Goal: Information Seeking & Learning: Learn about a topic

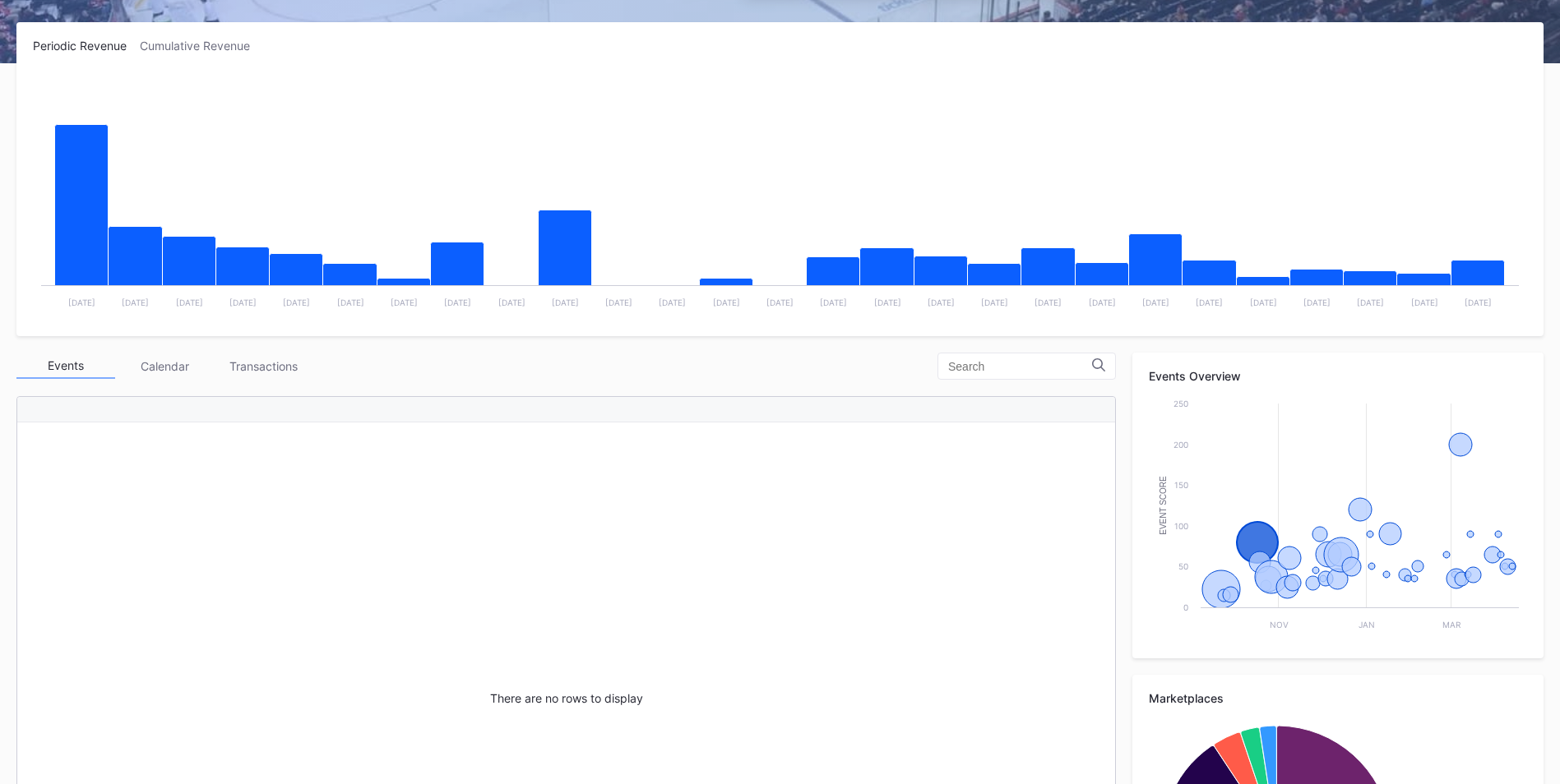
scroll to position [245, 0]
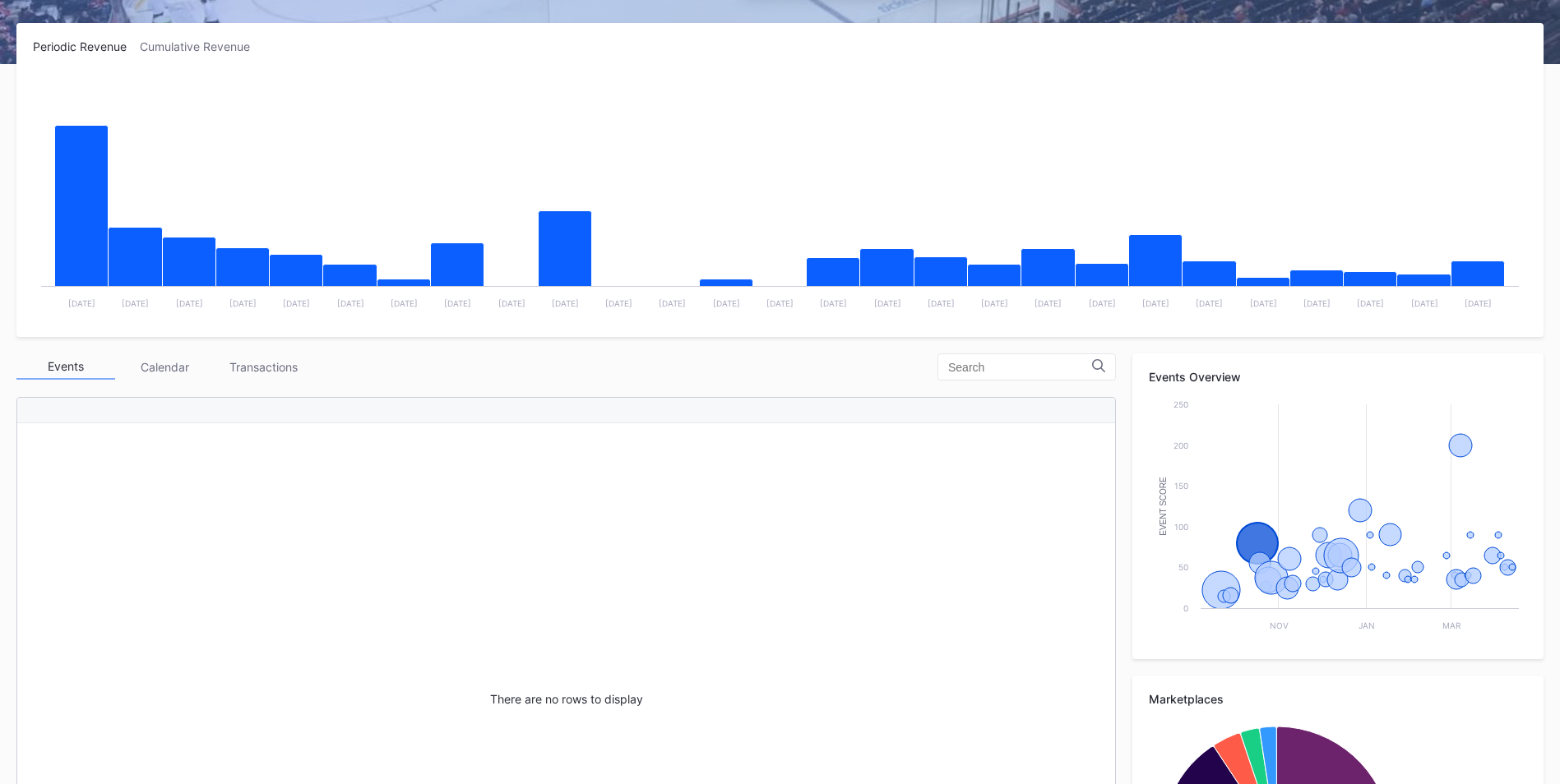
click at [159, 368] on div "Calendar" at bounding box center [164, 367] width 99 height 25
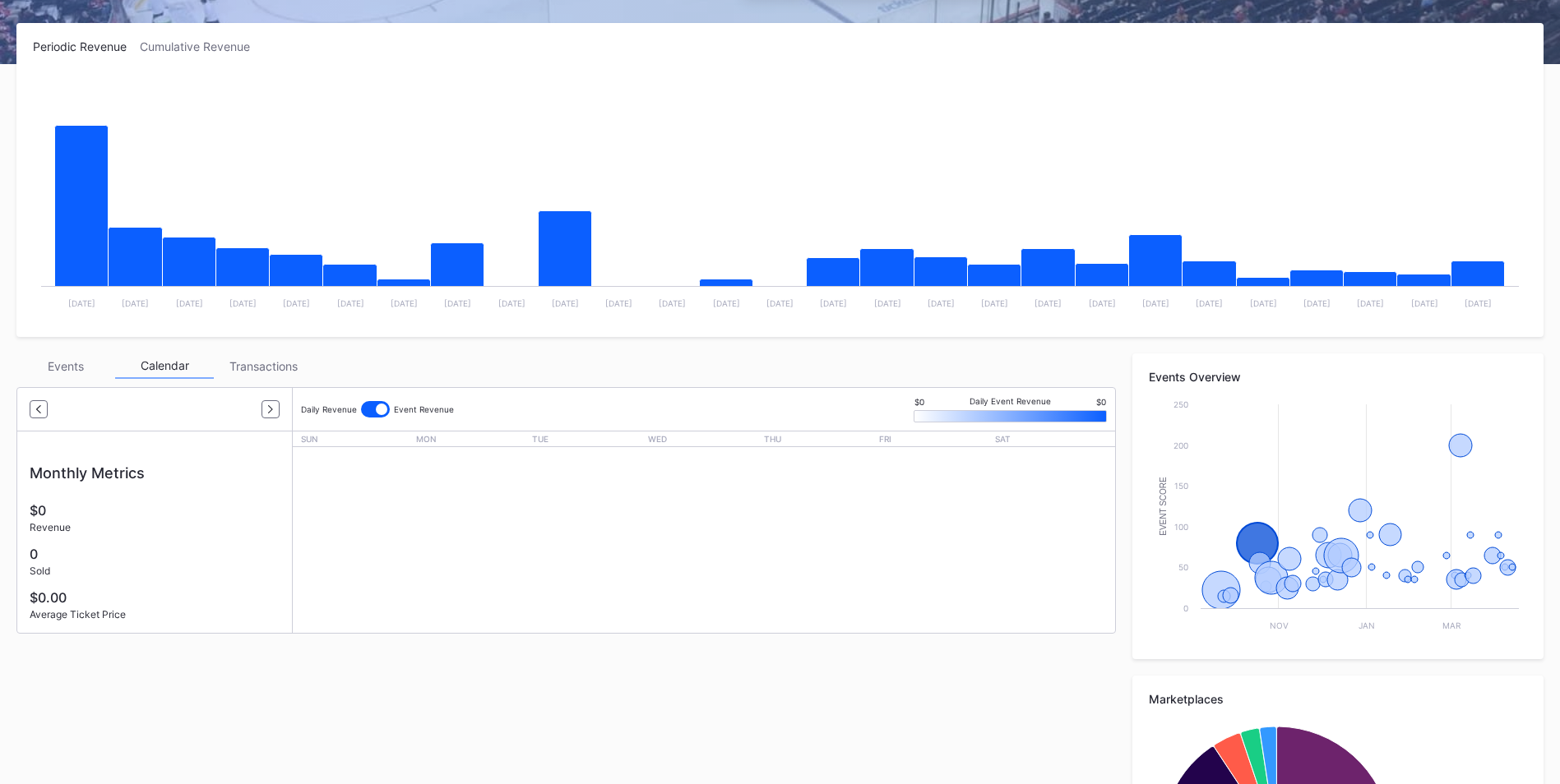
click at [80, 373] on div "Events" at bounding box center [65, 366] width 99 height 25
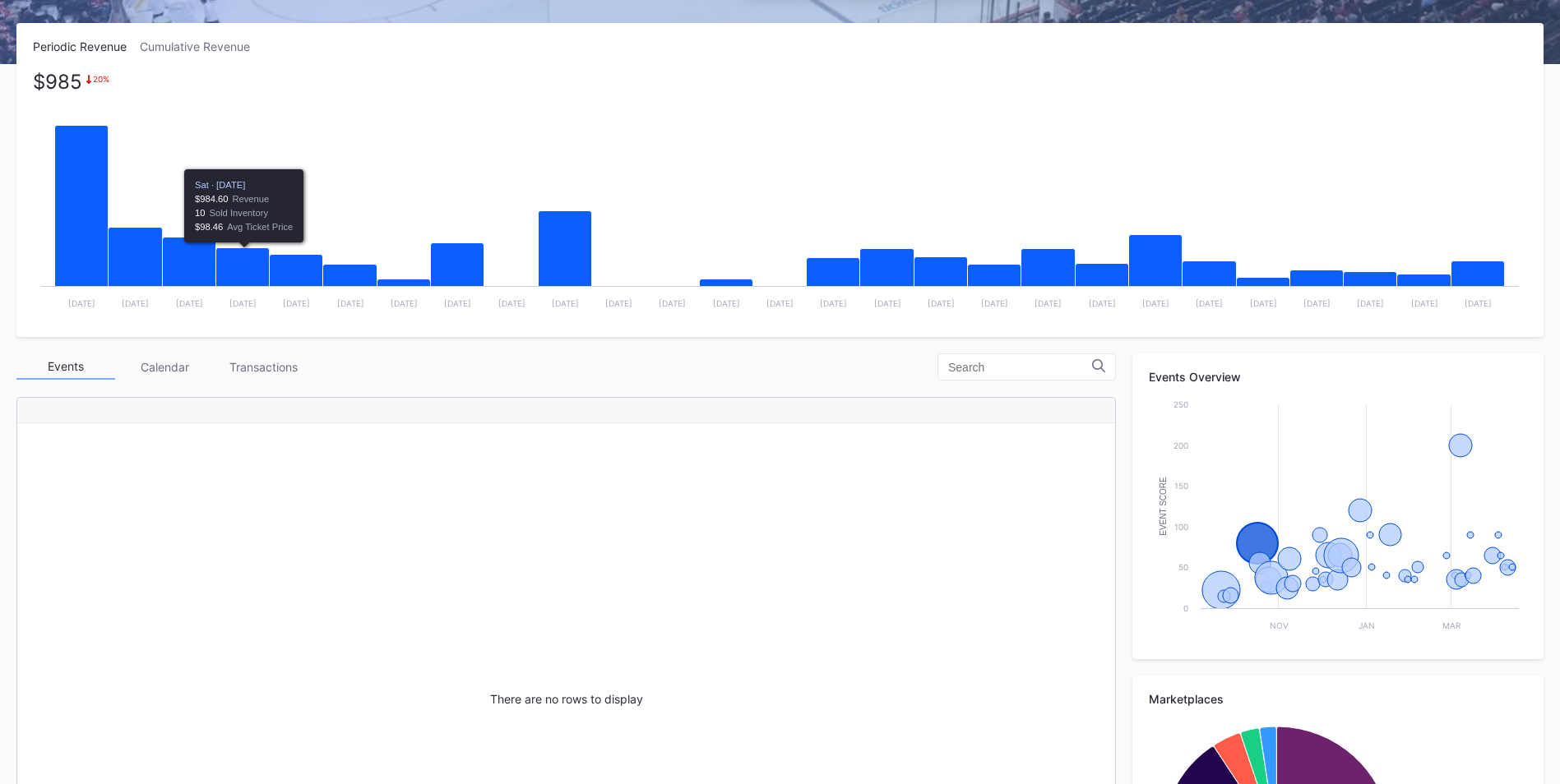
scroll to position [0, 0]
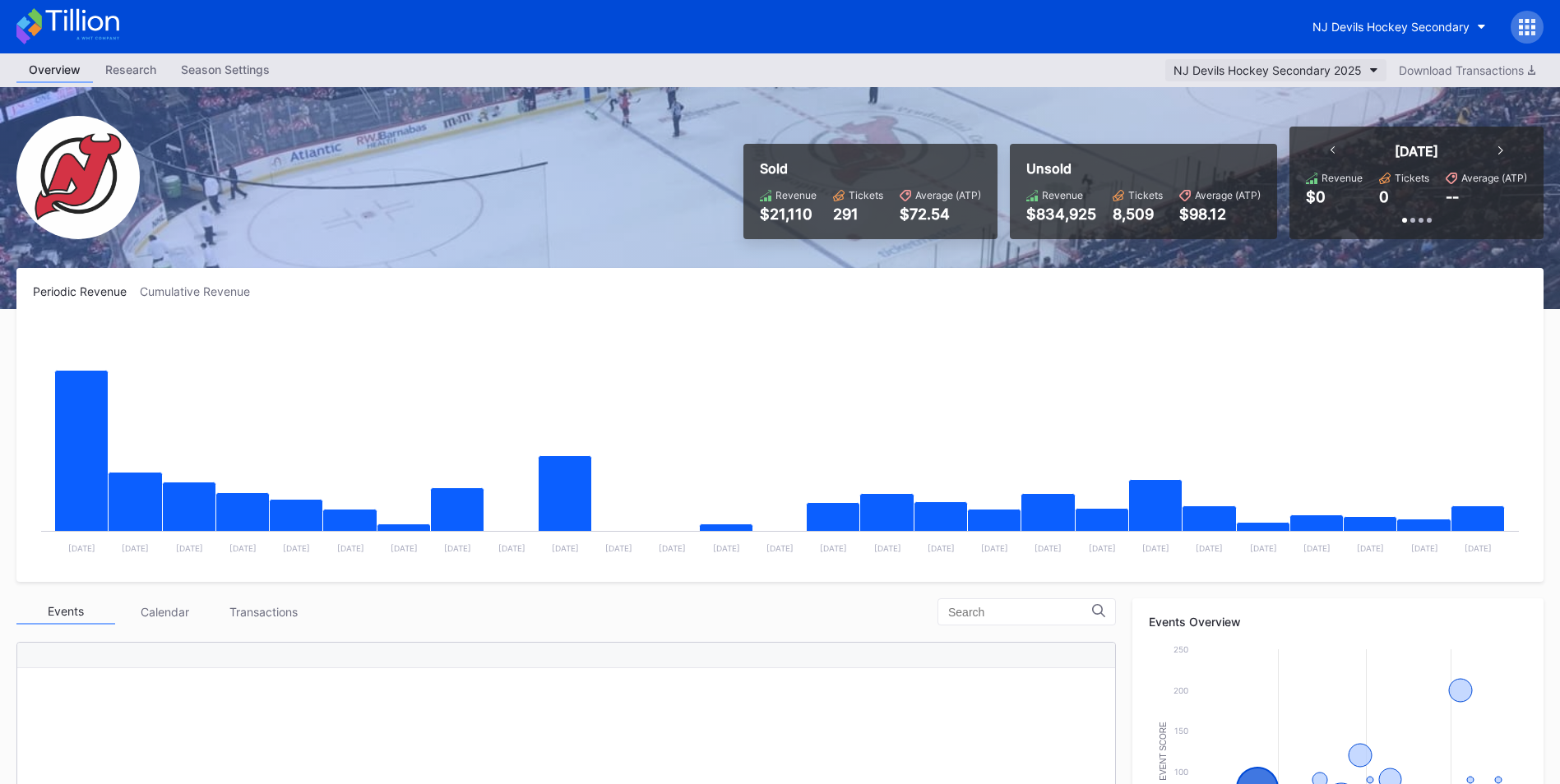
click at [1295, 60] on button "NJ Devils Hockey Secondary 2025" at bounding box center [1275, 70] width 222 height 23
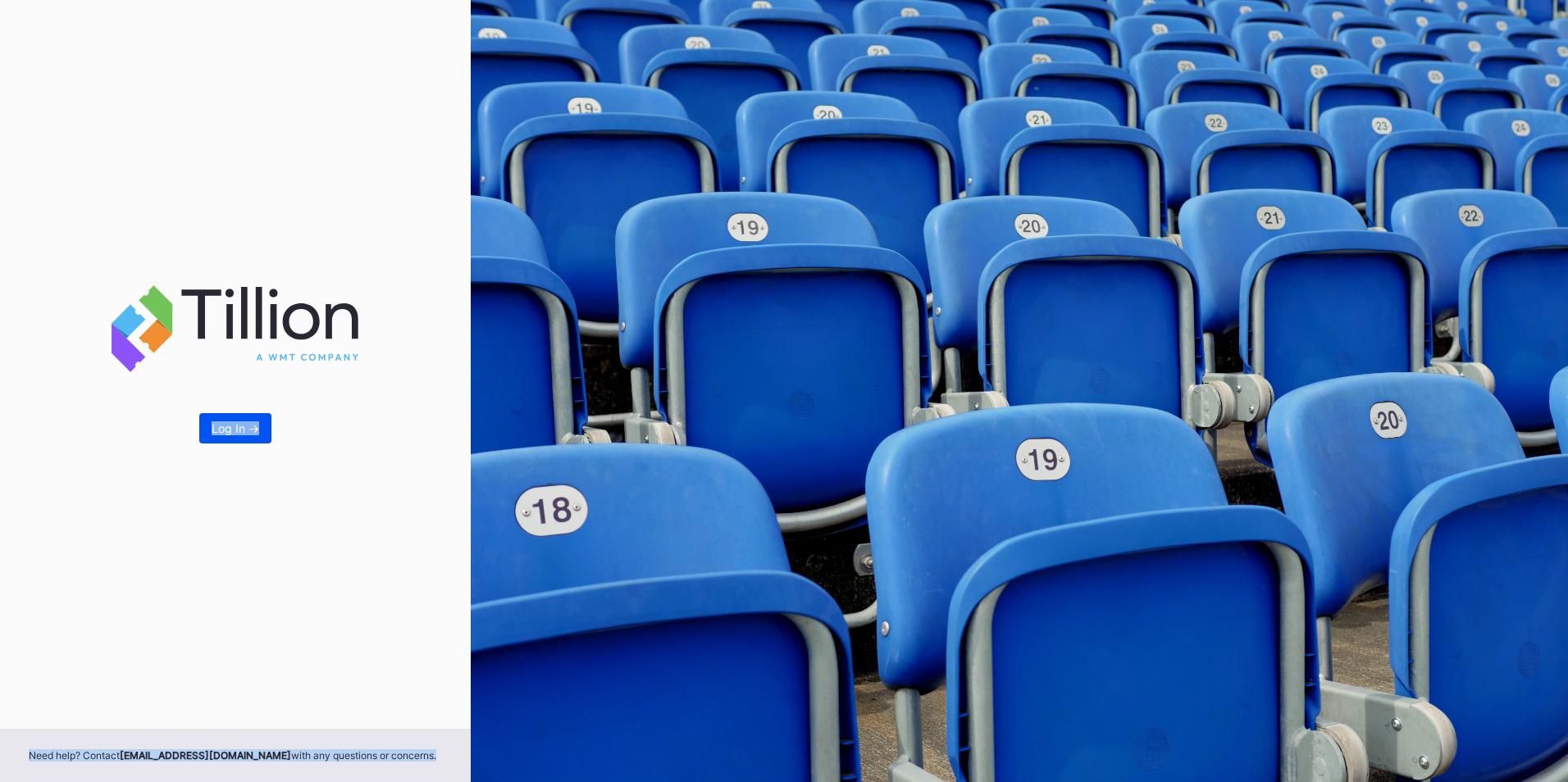
drag, startPoint x: 517, startPoint y: 235, endPoint x: 212, endPoint y: 428, distance: 360.9
click at [212, 428] on div "Log In -> Need help? Contact [EMAIL_ADDRESS][DOMAIN_NAME] with any questions or…" at bounding box center [784, 391] width 1568 height 782
drag, startPoint x: 212, startPoint y: 428, endPoint x: 226, endPoint y: 436, distance: 16.1
click at [226, 436] on div "Log In ->" at bounding box center [235, 428] width 48 height 14
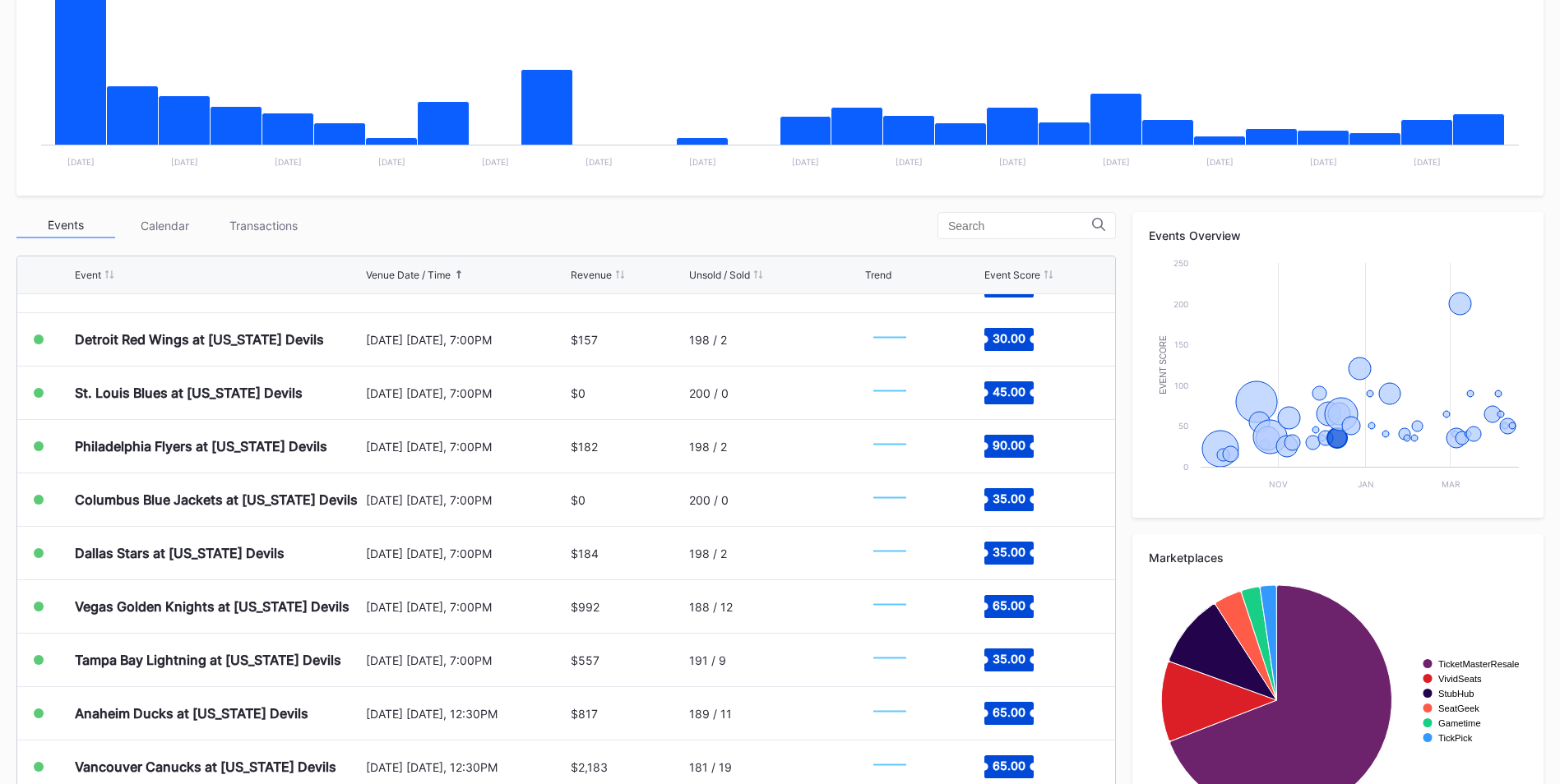
scroll to position [570, 0]
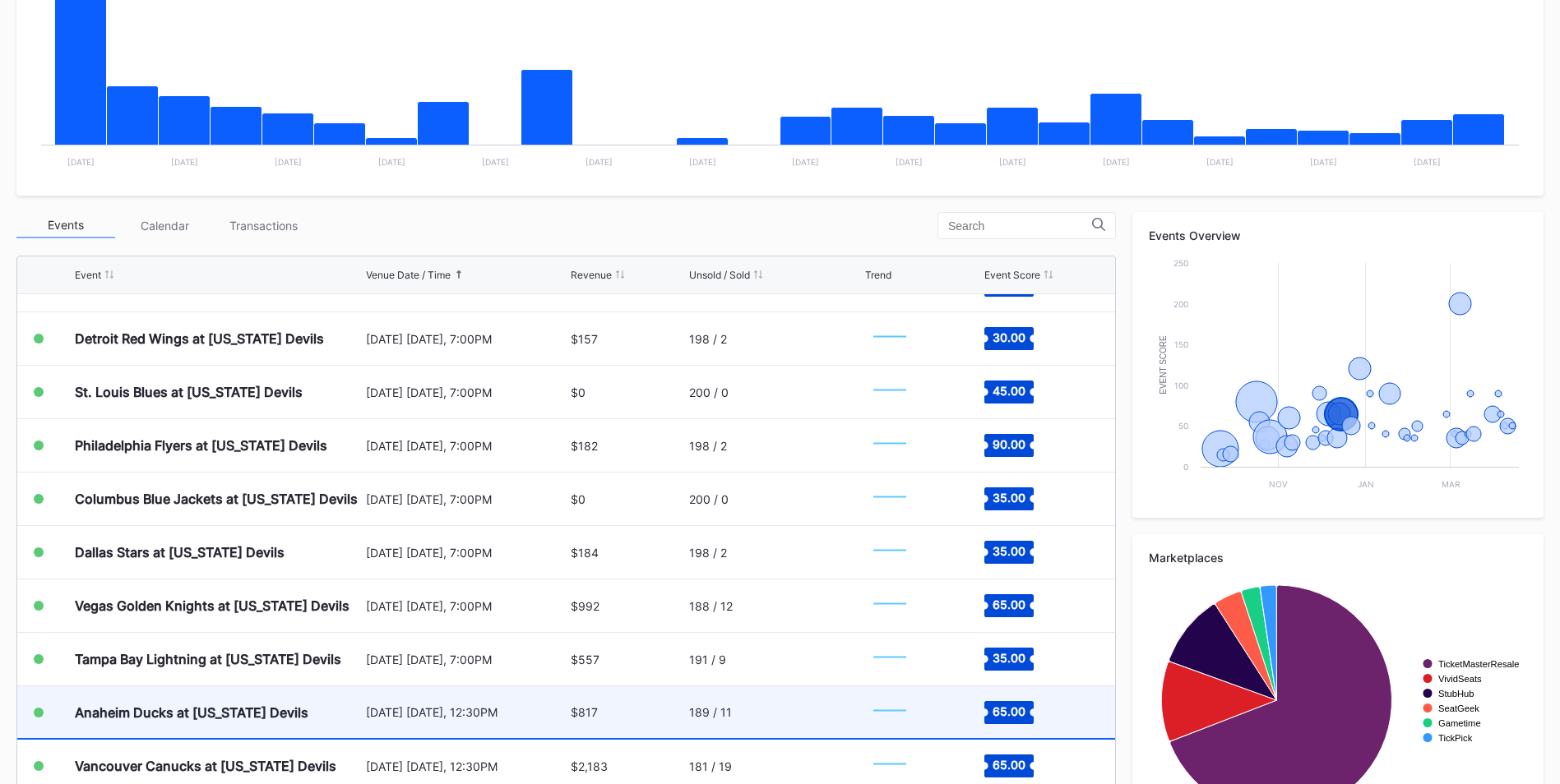
click at [877, 723] on rect "Chart title" at bounding box center [889, 713] width 50 height 41
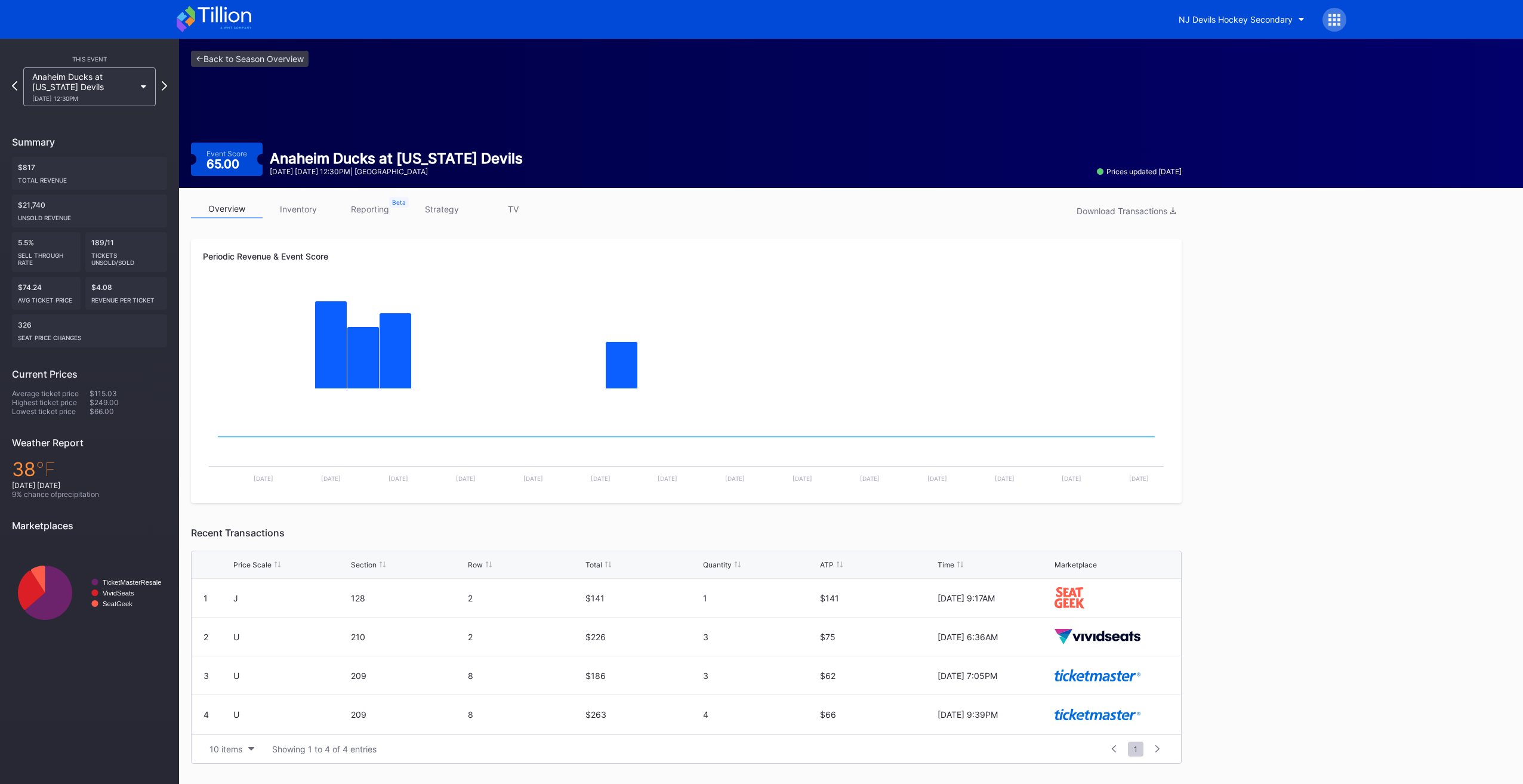
click at [307, 219] on div "overview inventory reporting strategy TV Download Transactions" at bounding box center [686, 212] width 991 height 24
click at [305, 213] on link "inventory" at bounding box center [298, 209] width 72 height 18
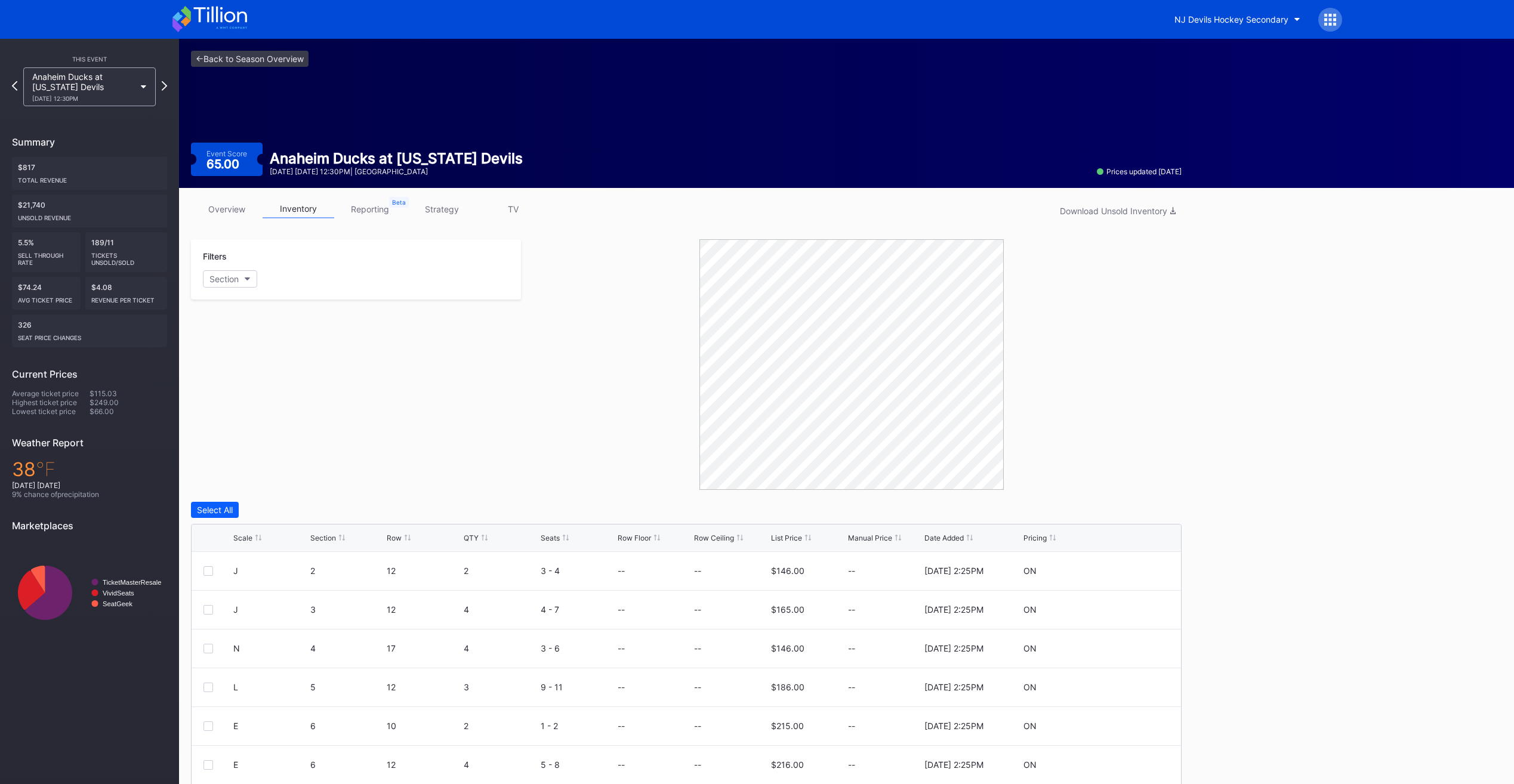
click at [794, 532] on div "Scale Section Row QTY Seats Row Floor Row Ceiling List Price Manual Price Date …" at bounding box center [686, 538] width 989 height 28
click at [785, 544] on div "Scale Section Row QTY Seats Row Floor Row Ceiling List Price Manual Price Date …" at bounding box center [686, 538] width 989 height 28
click at [784, 538] on div "List Price" at bounding box center [786, 538] width 31 height 9
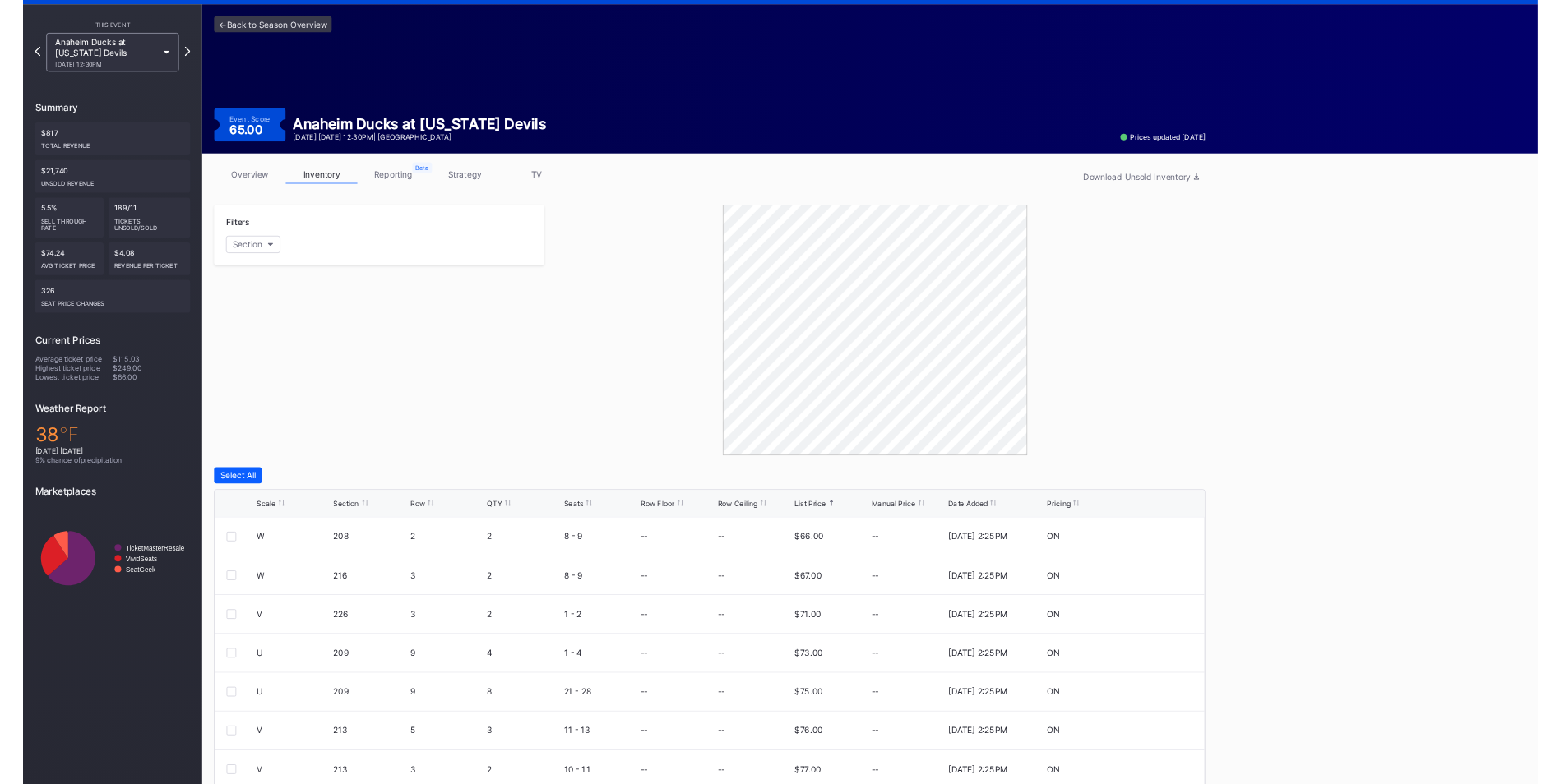
scroll to position [112, 0]
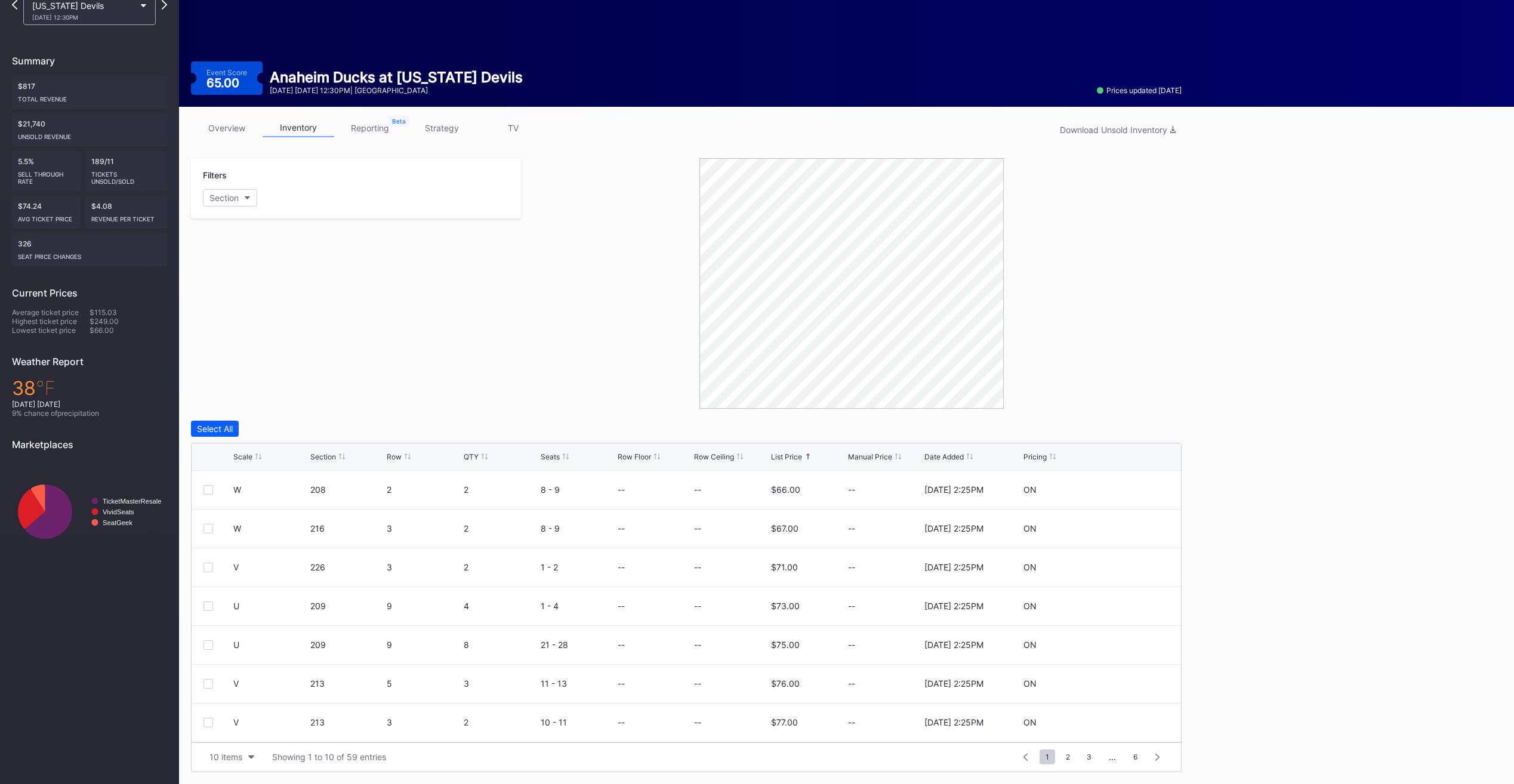
click at [583, 266] on div at bounding box center [851, 283] width 660 height 251
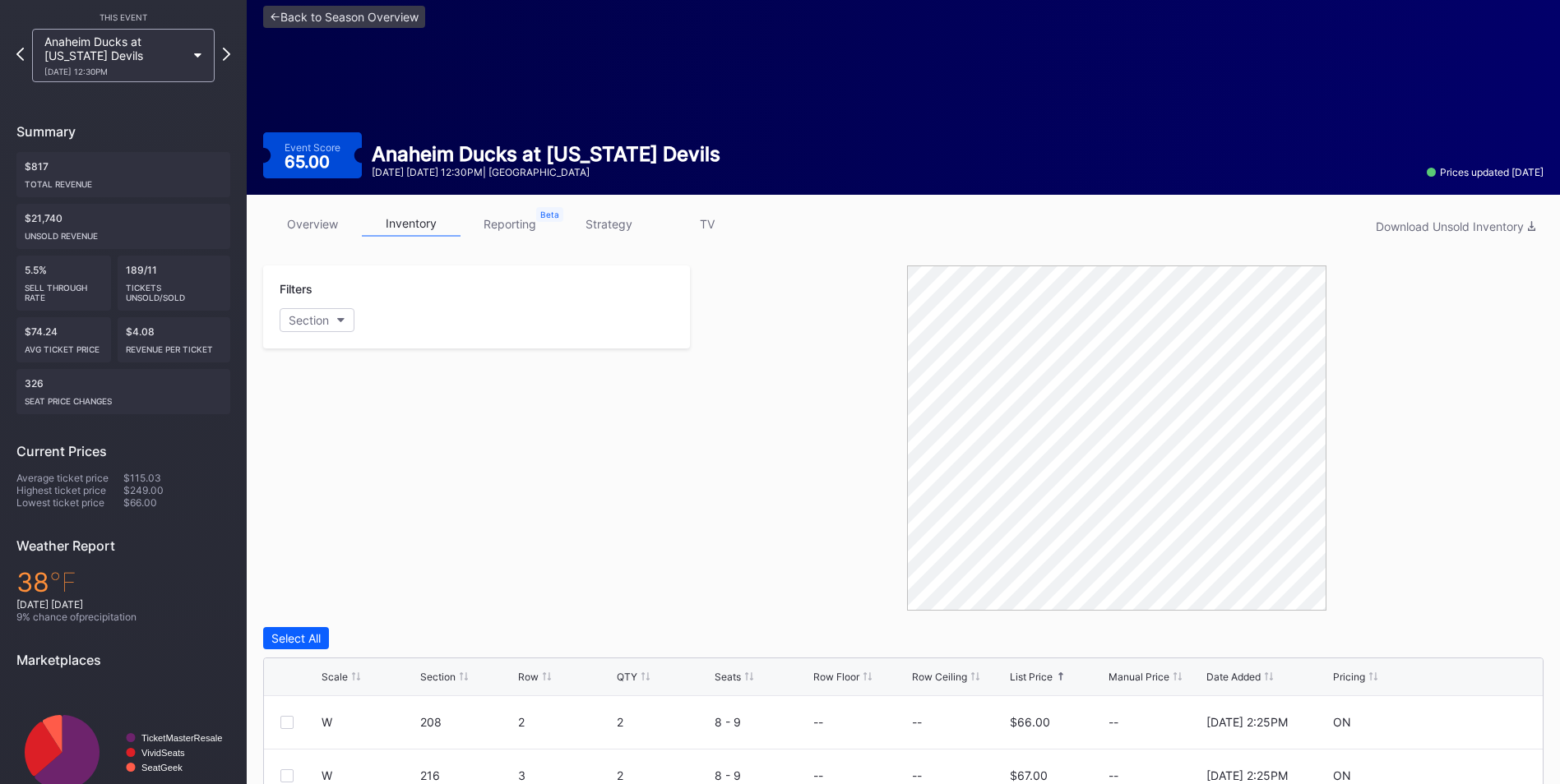
scroll to position [0, 0]
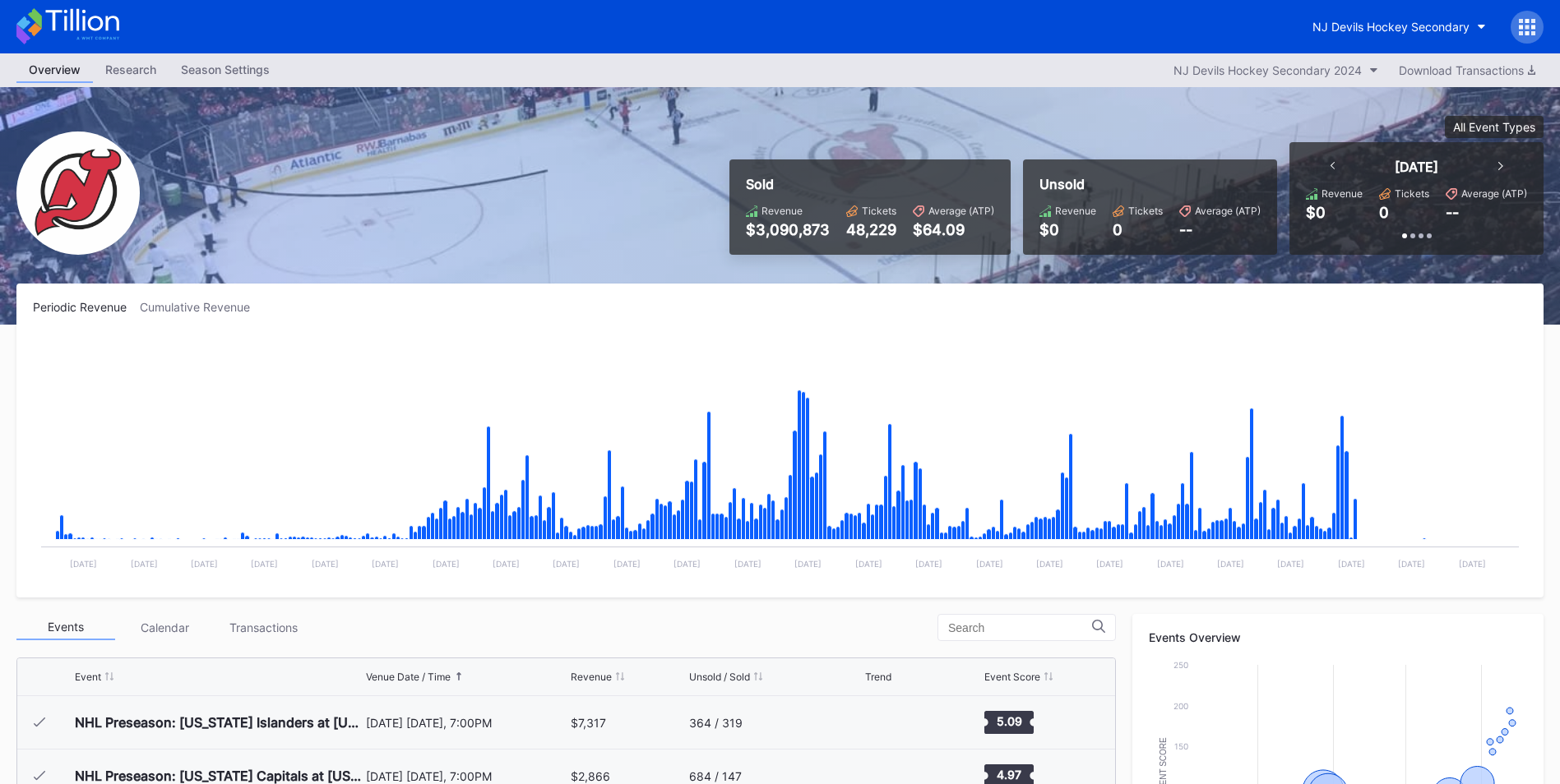
click at [1306, 50] on div "NJ Devils Hockey Secondary" at bounding box center [780, 26] width 1560 height 53
click at [1309, 59] on div "Overview Research Season Settings NJ Devils Hockey Secondary 2024 Download Tran…" at bounding box center [780, 70] width 1560 height 33
click at [1313, 71] on div "NJ Devils Hockey Secondary 2024" at bounding box center [1267, 70] width 188 height 14
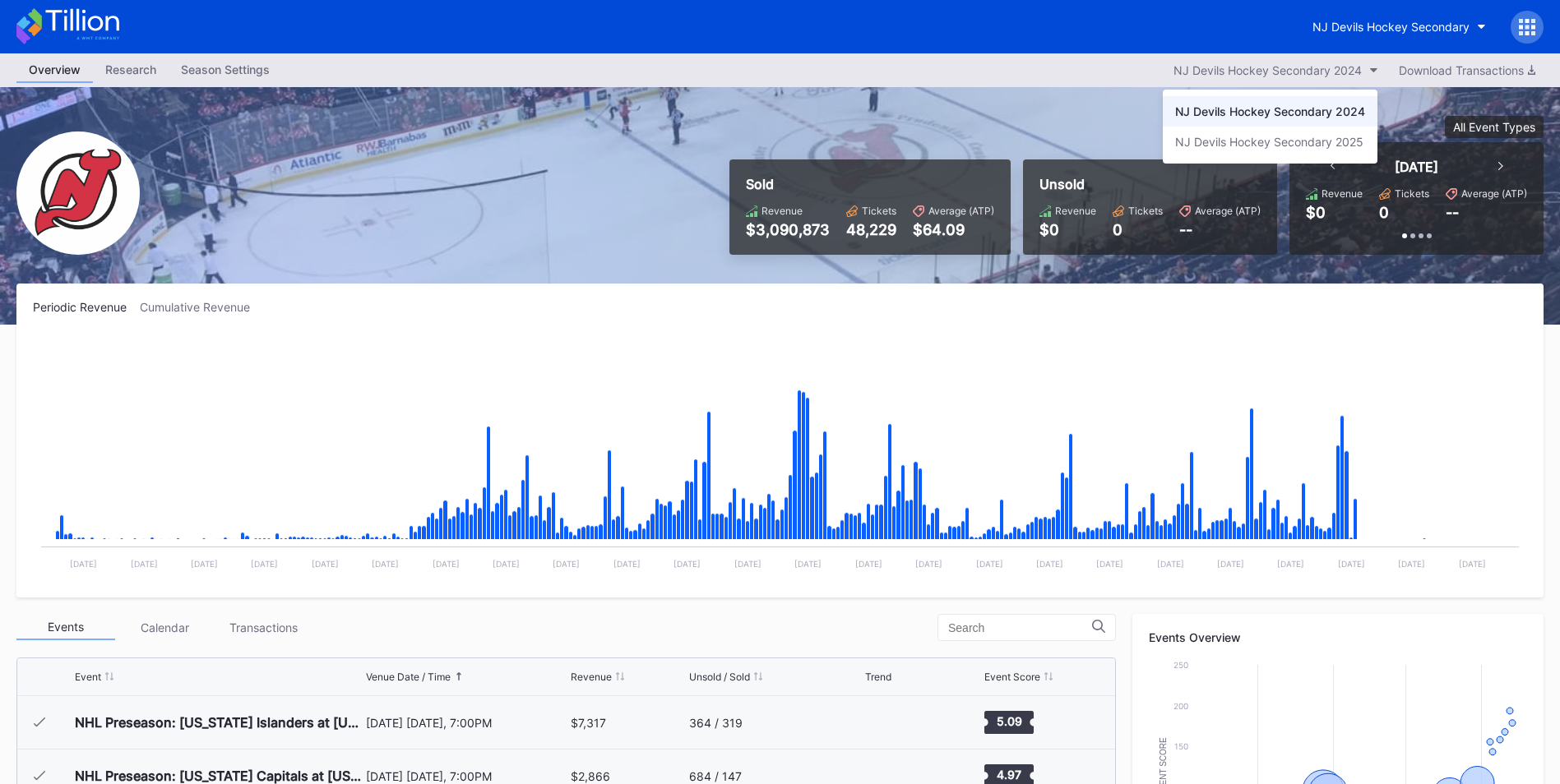
click at [1315, 134] on div "NJ Devils Hockey Secondary 2025" at bounding box center [1270, 142] width 214 height 31
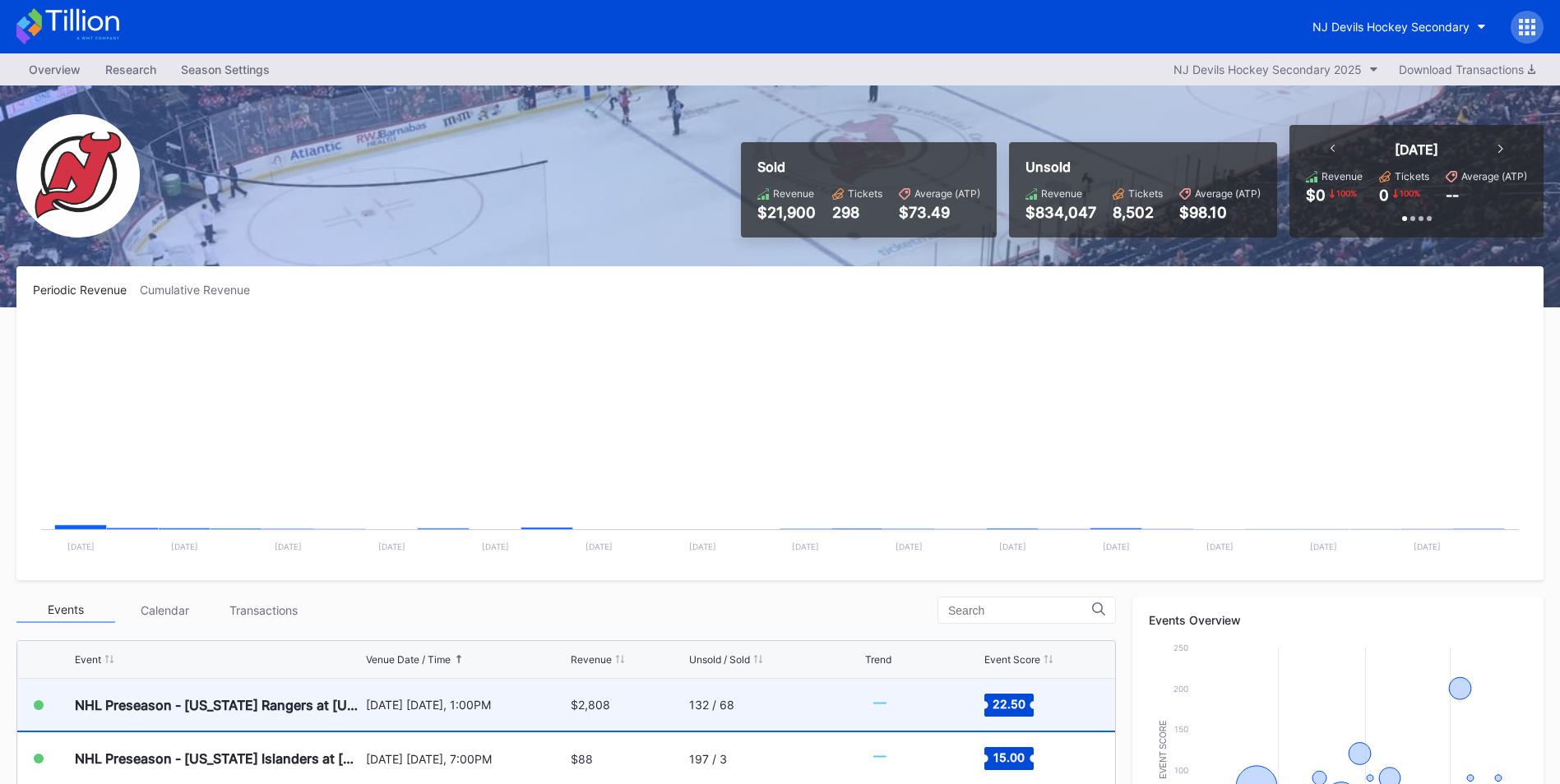
scroll to position [329, 0]
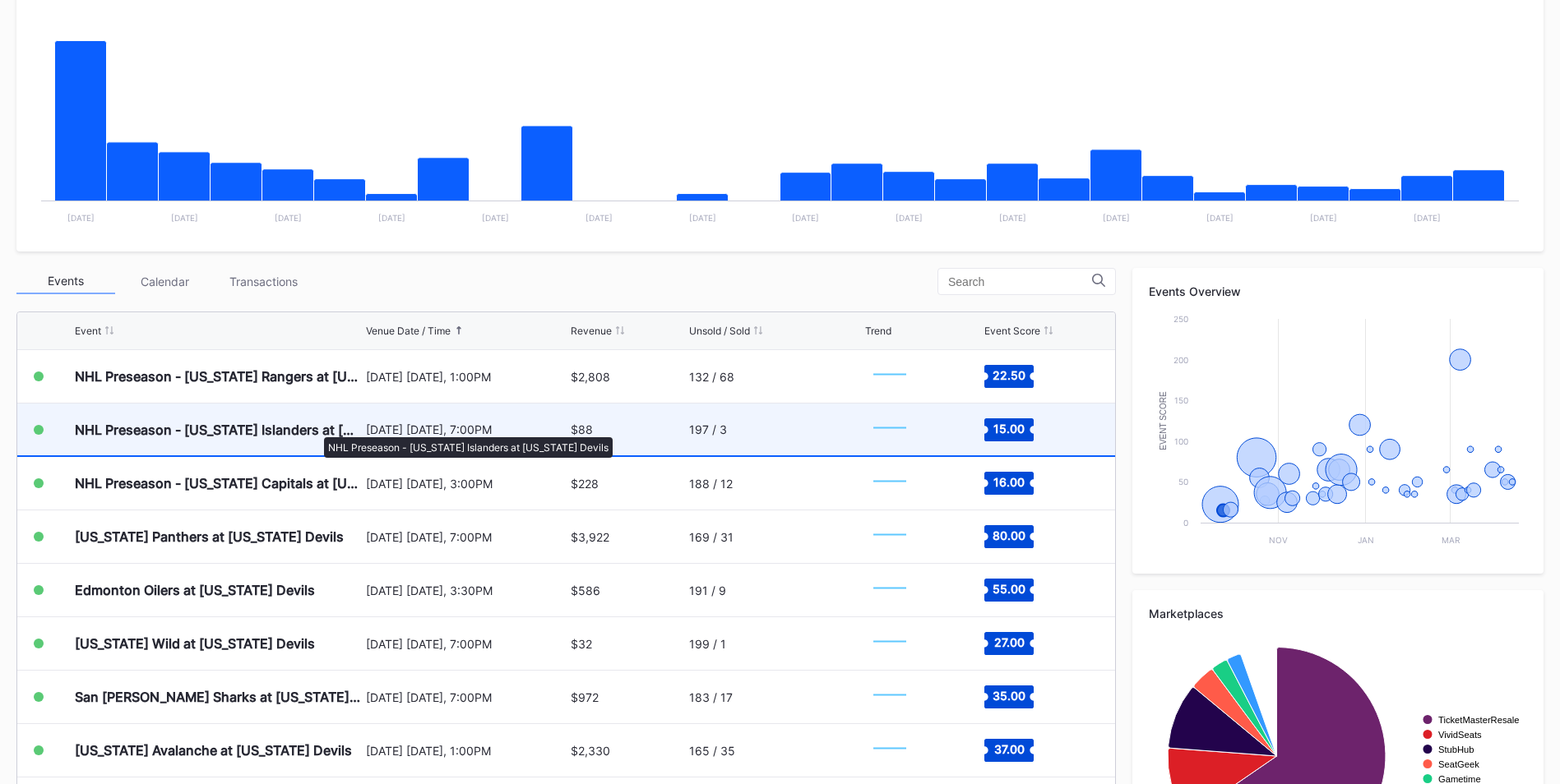
click at [316, 430] on div "NHL Preseason - [US_STATE] Islanders at [US_STATE] Devils" at bounding box center [218, 430] width 287 height 16
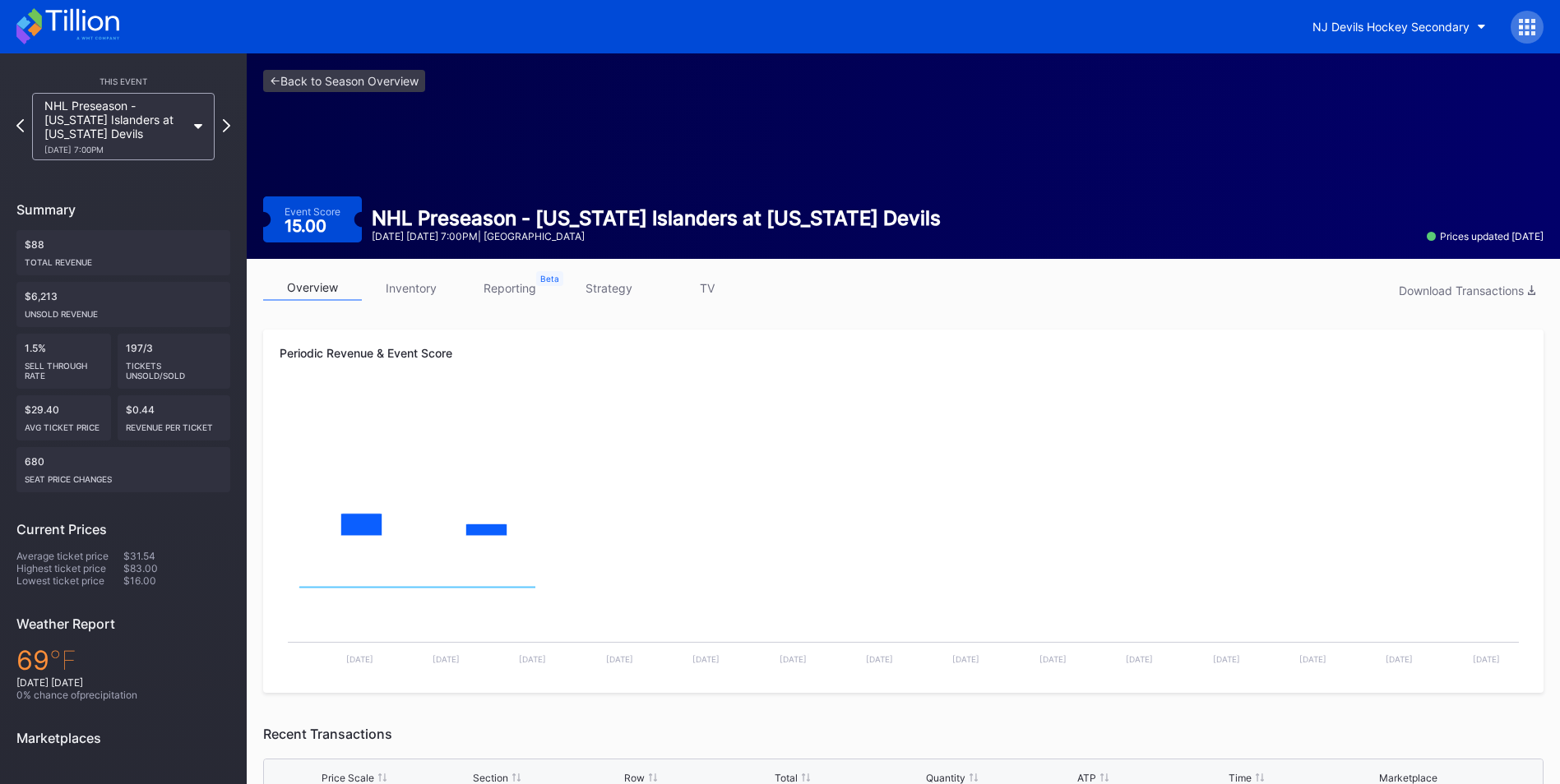
drag, startPoint x: 409, startPoint y: 294, endPoint x: 411, endPoint y: 303, distance: 9.2
click at [409, 294] on link "inventory" at bounding box center [411, 288] width 99 height 25
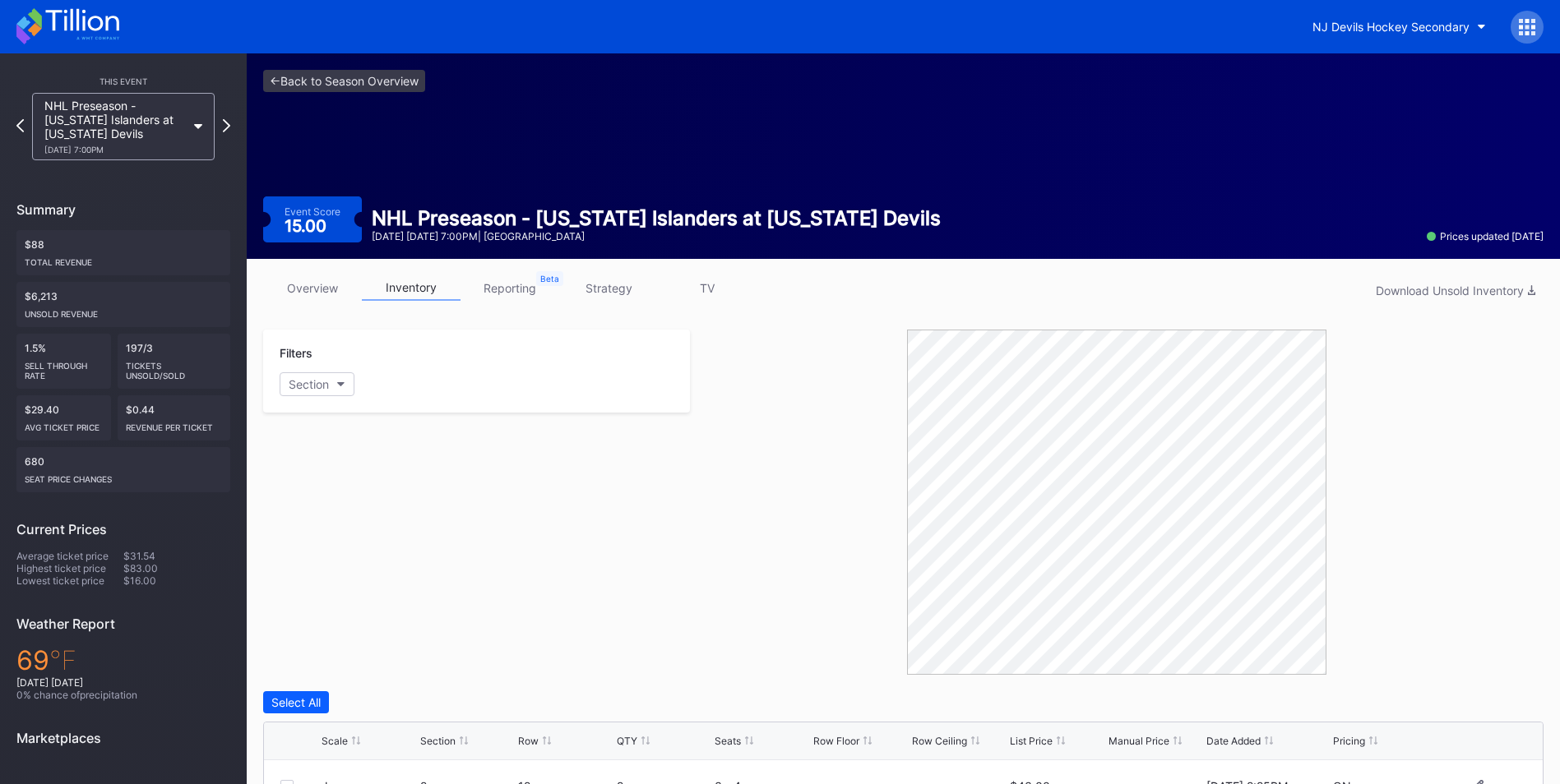
scroll to position [329, 0]
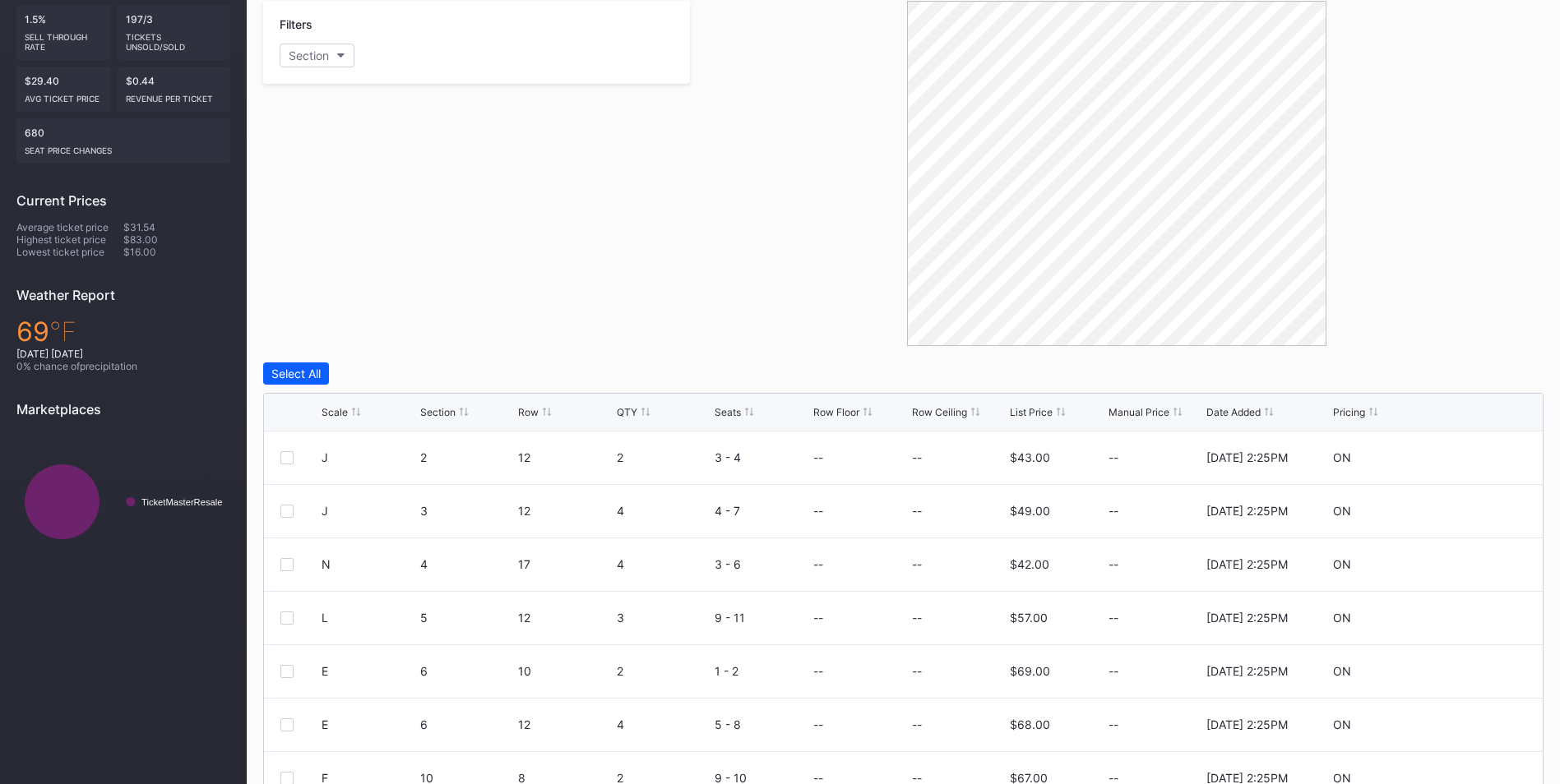
click at [440, 401] on div "Scale Section Row QTY Seats Row Floor Row Ceiling List Price Manual Price Date …" at bounding box center [903, 412] width 1279 height 38
click at [442, 409] on div "Section" at bounding box center [438, 412] width 35 height 13
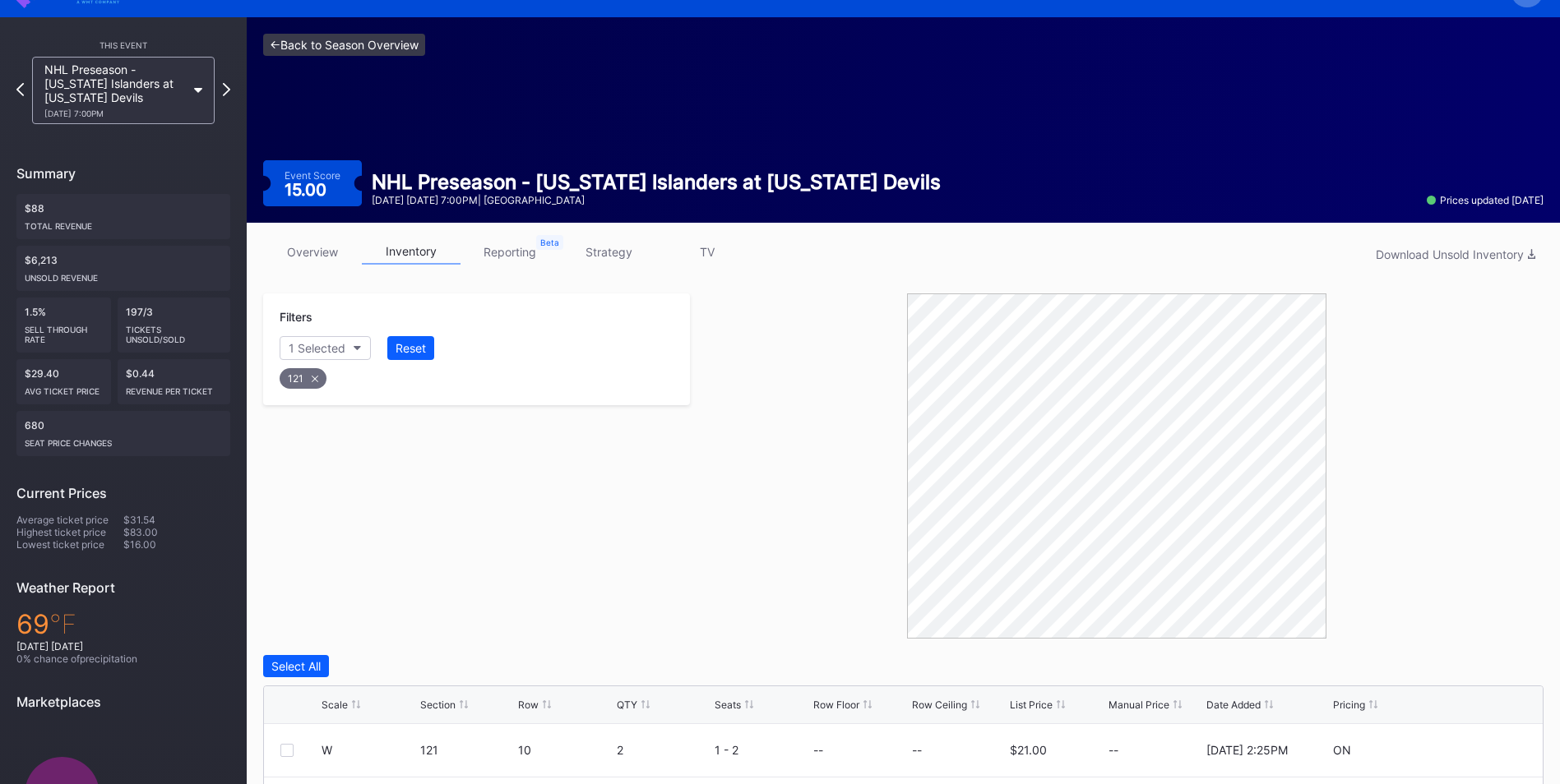
scroll to position [0, 0]
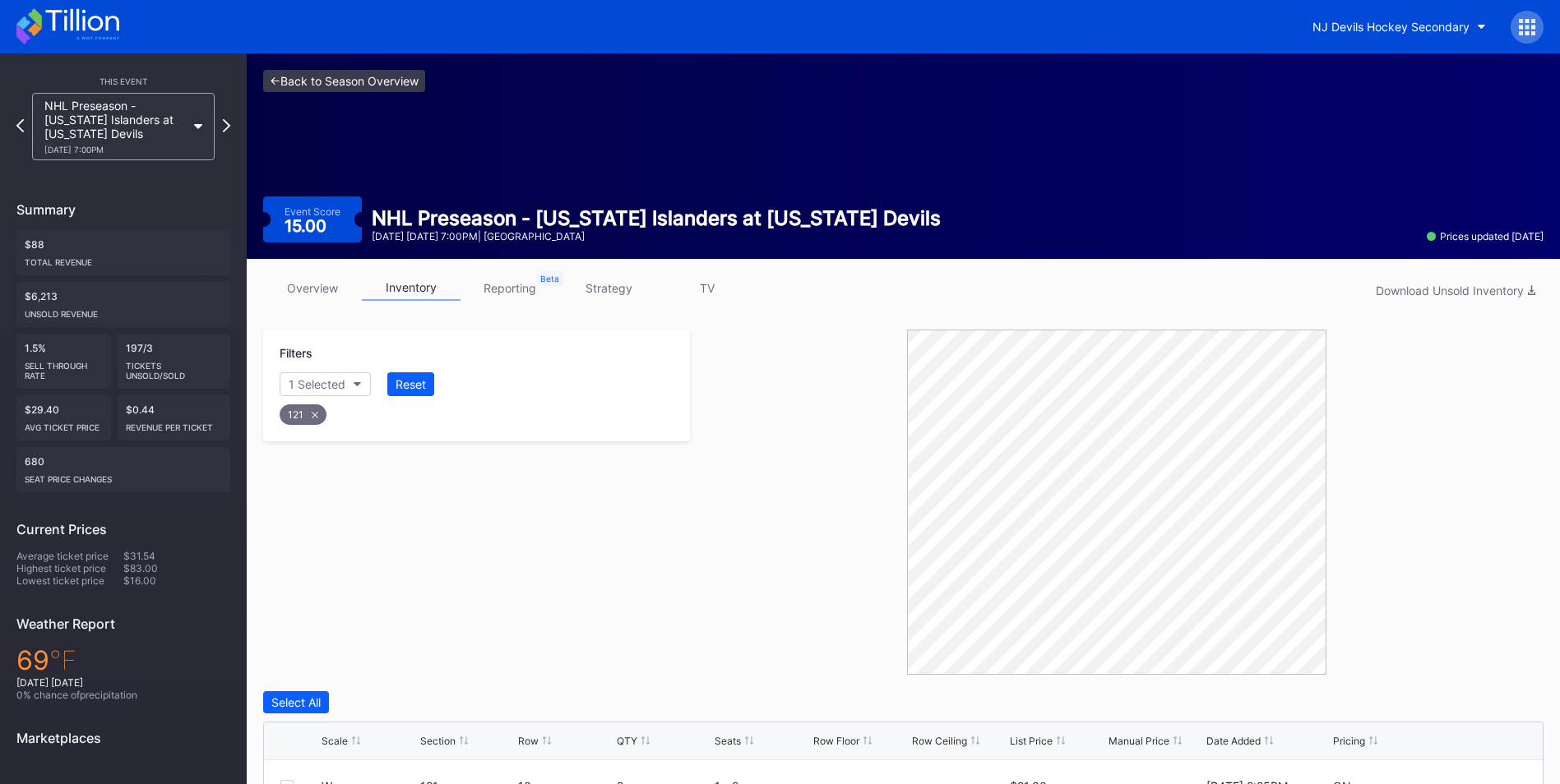
click at [354, 83] on link "<- Back to Season Overview" at bounding box center [344, 80] width 162 height 23
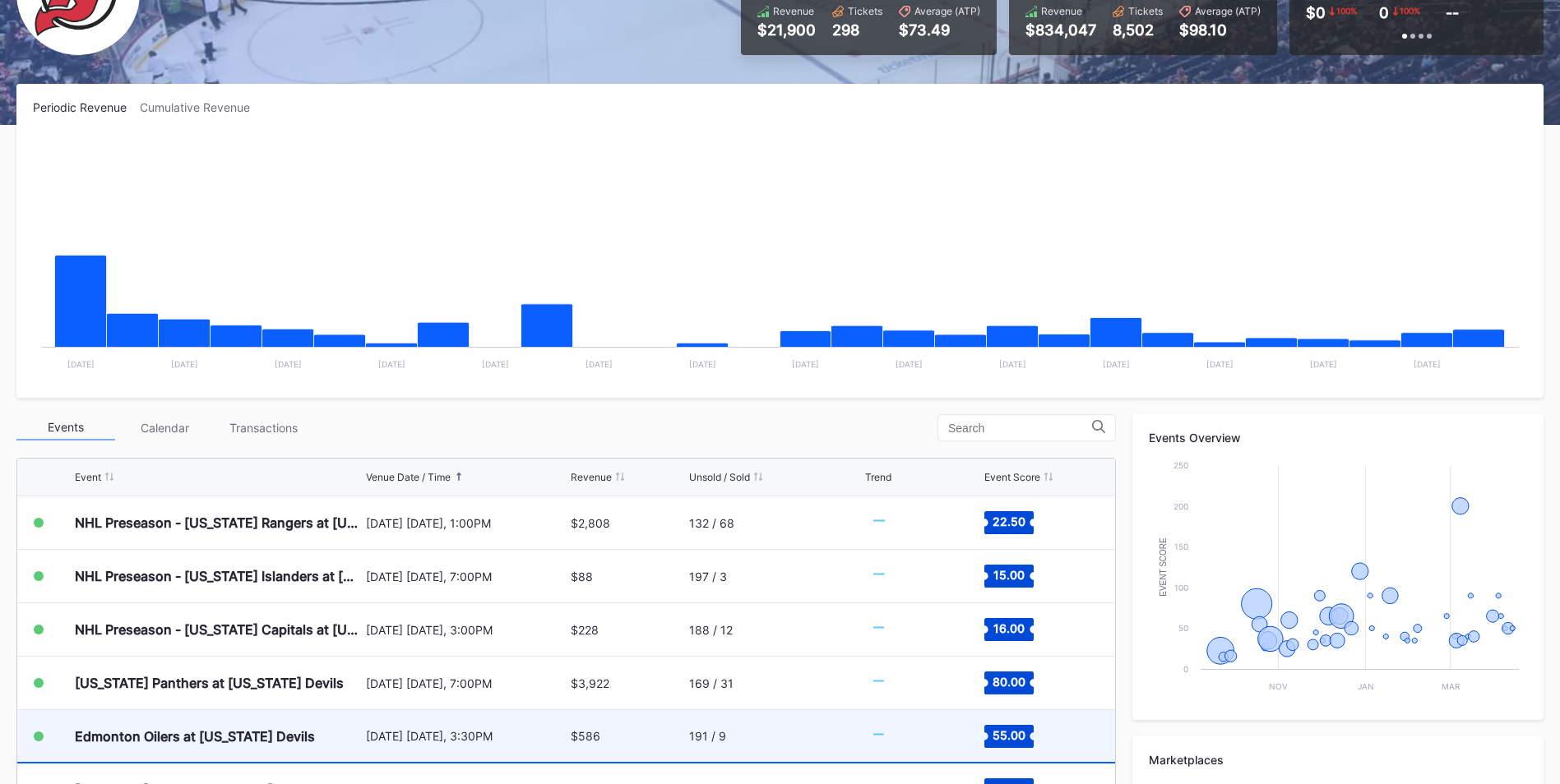
scroll to position [411, 0]
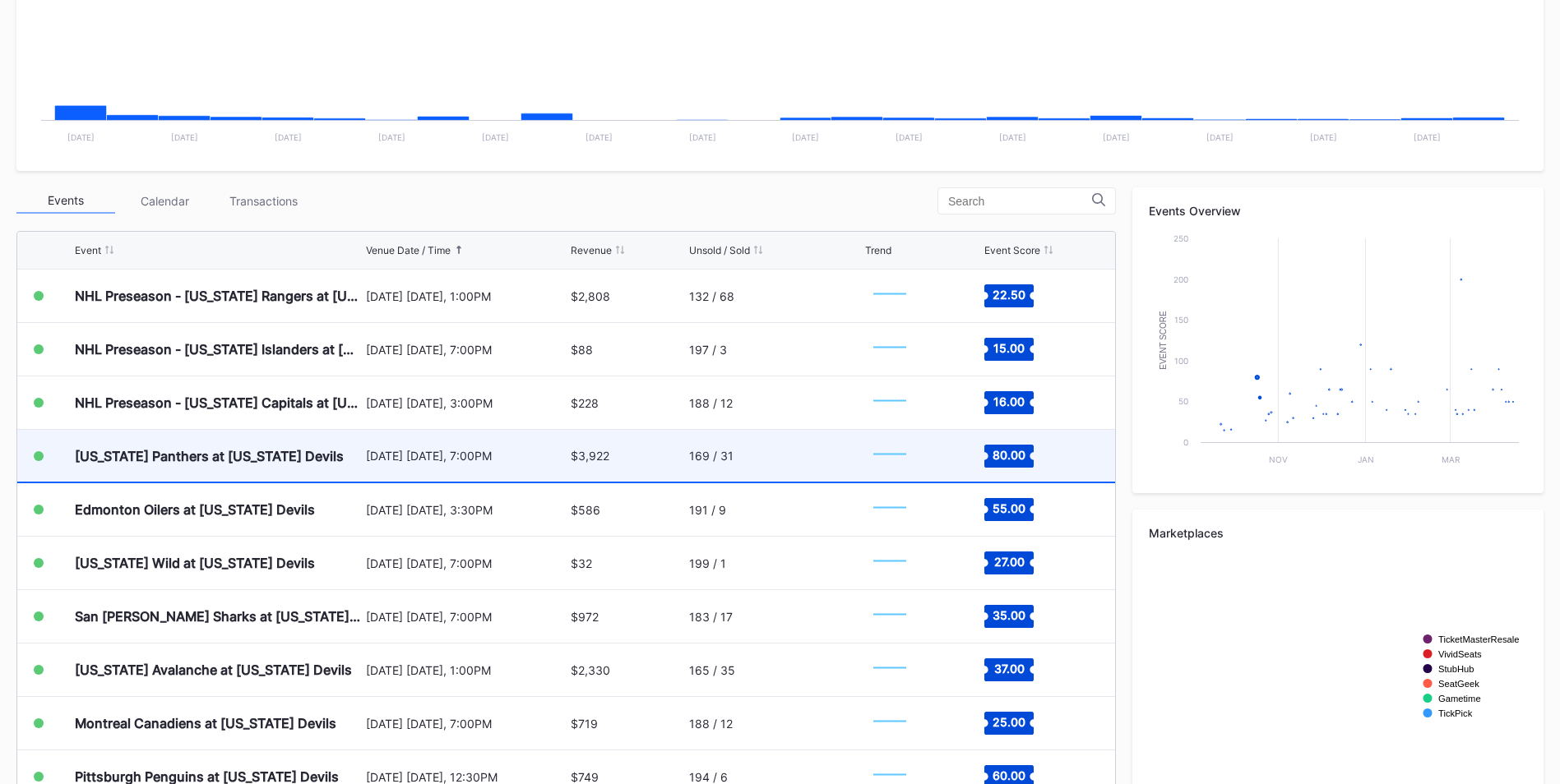
click at [269, 459] on div "[US_STATE] Panthers at [US_STATE] Devils" at bounding box center [209, 456] width 269 height 16
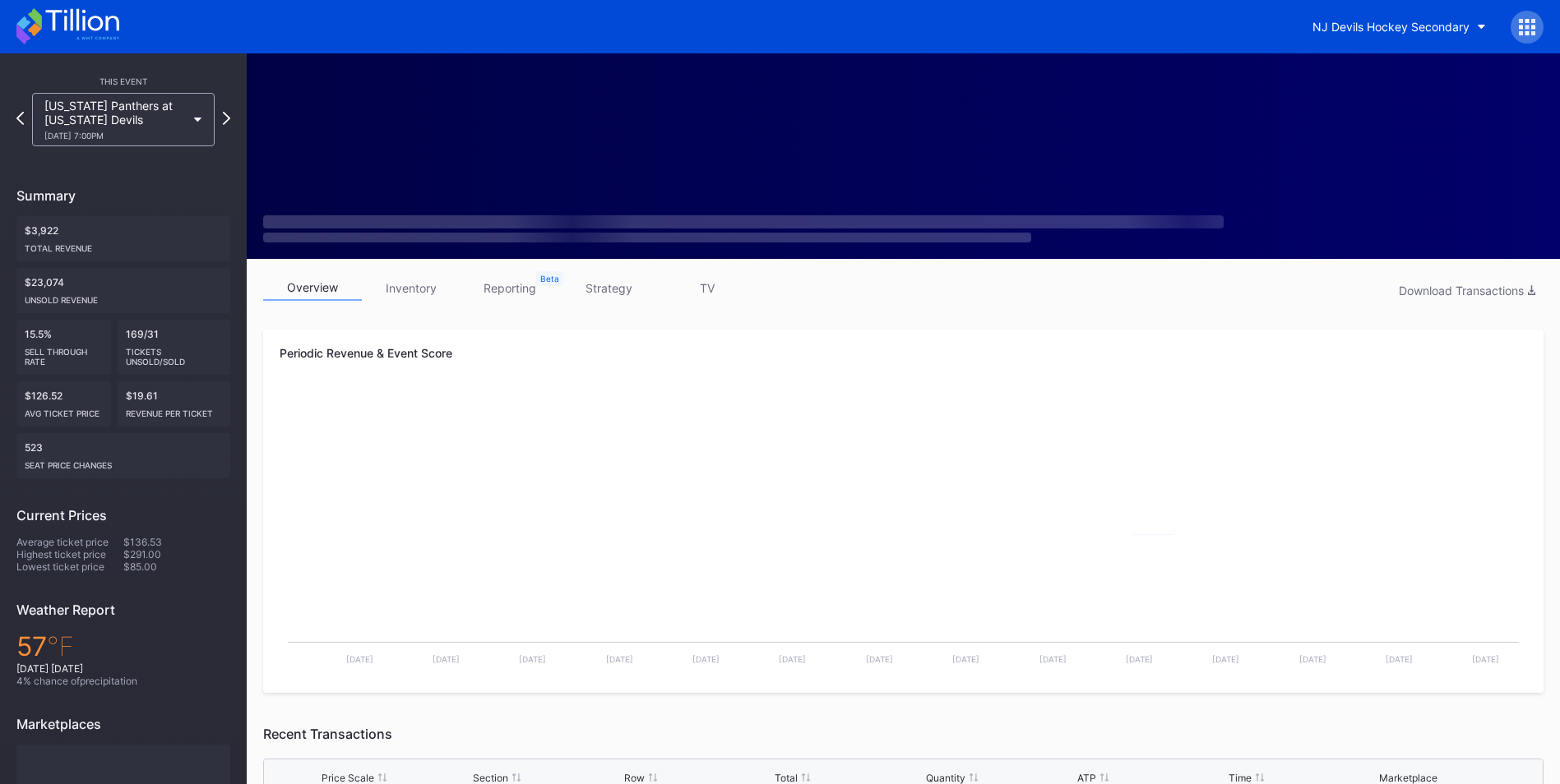
click at [410, 283] on link "inventory" at bounding box center [411, 288] width 99 height 25
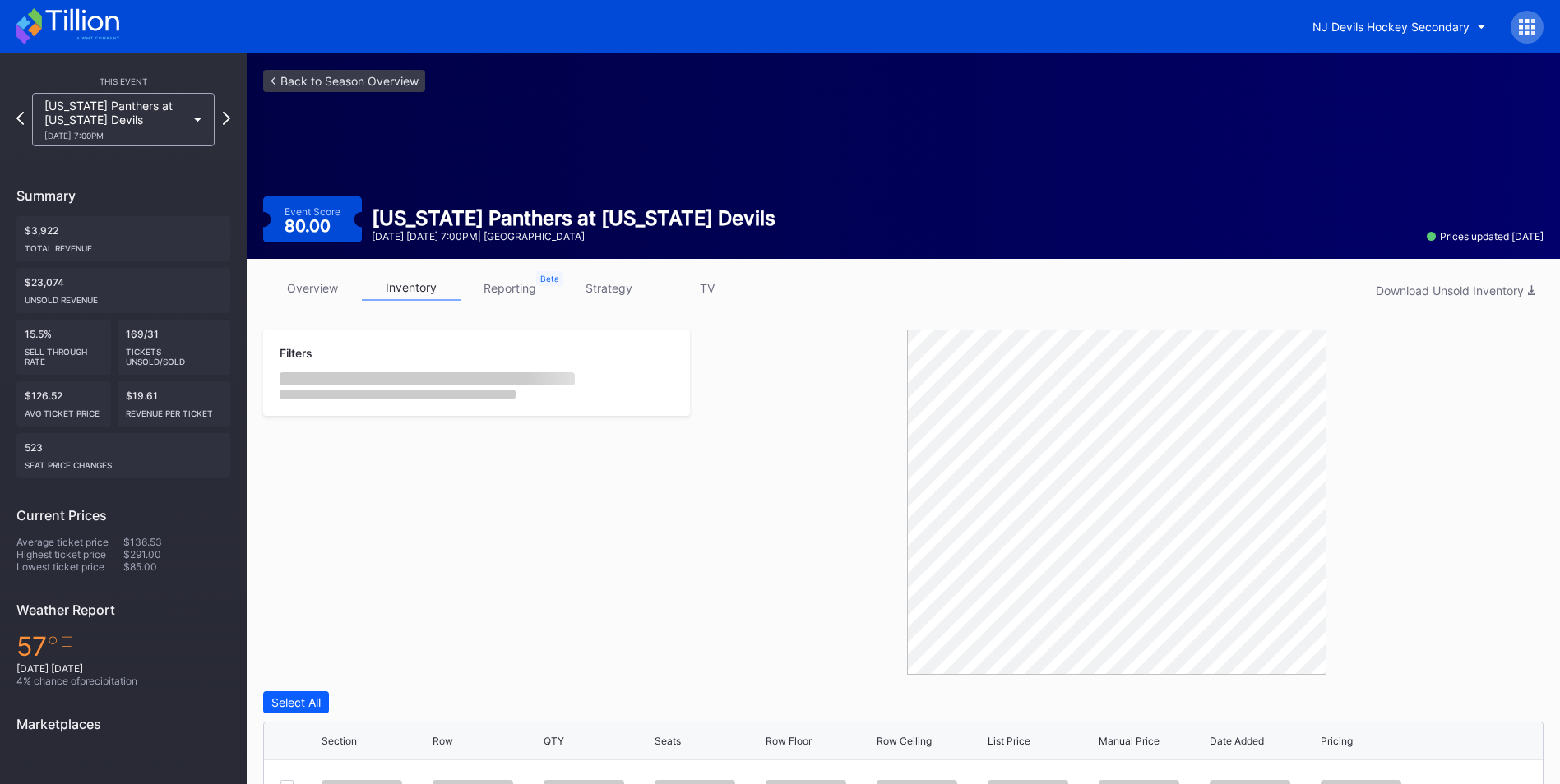
scroll to position [224, 0]
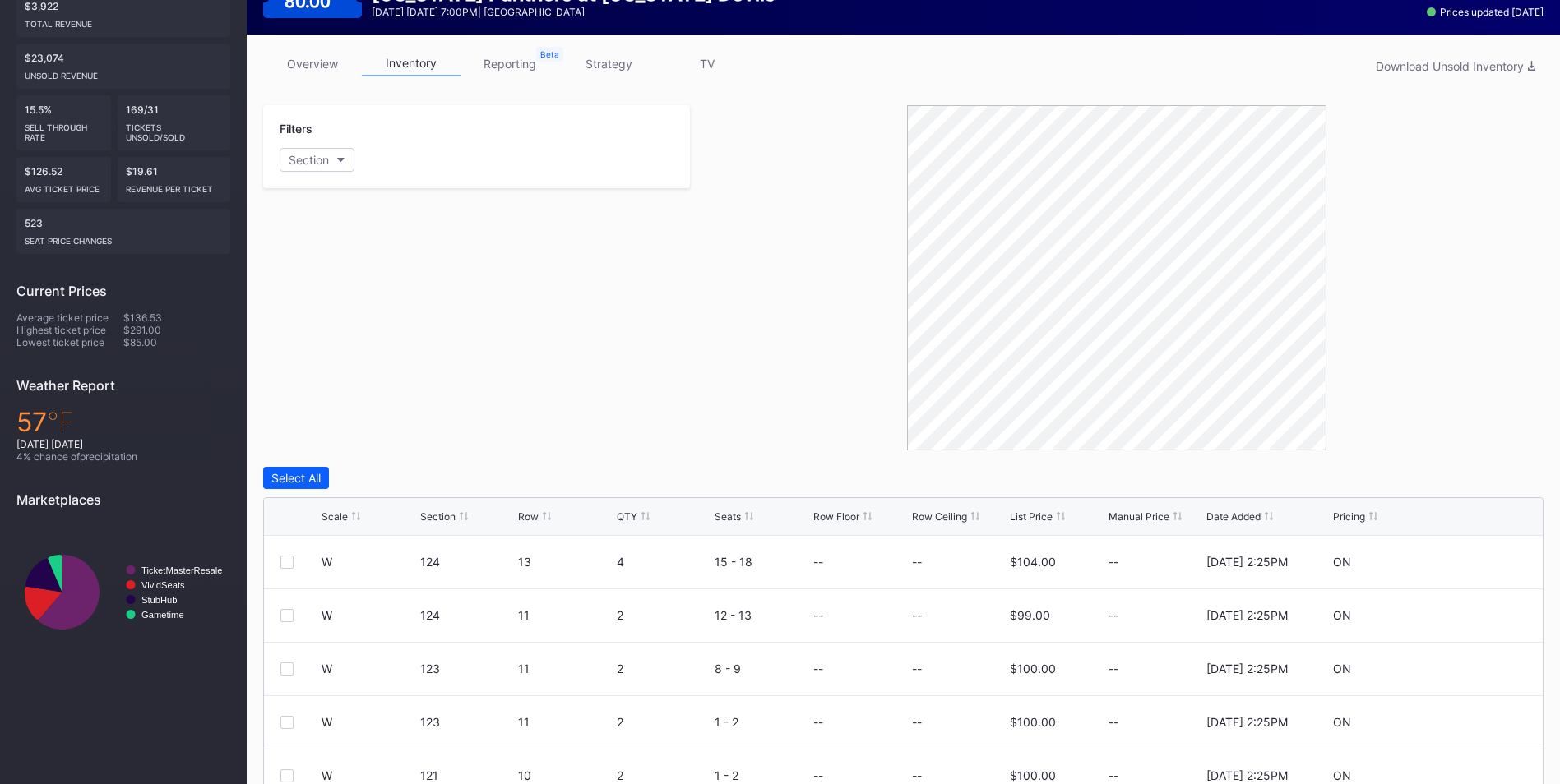
click at [340, 518] on div "Scale" at bounding box center [334, 517] width 26 height 13
click at [344, 517] on div "Scale" at bounding box center [334, 517] width 26 height 13
click at [435, 511] on div "Section" at bounding box center [438, 517] width 35 height 13
